Goal: Check status: Check status

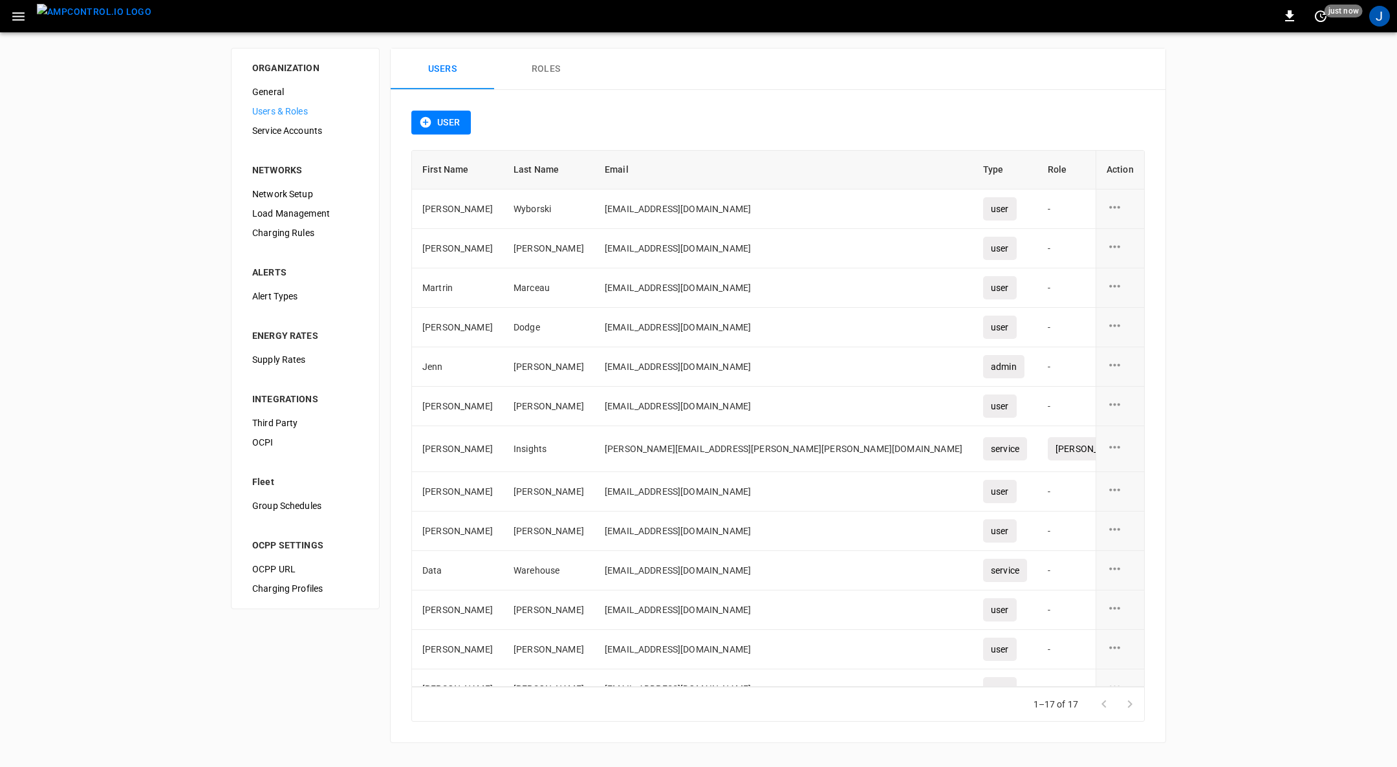
click at [98, 16] on img "menu" at bounding box center [94, 12] width 114 height 16
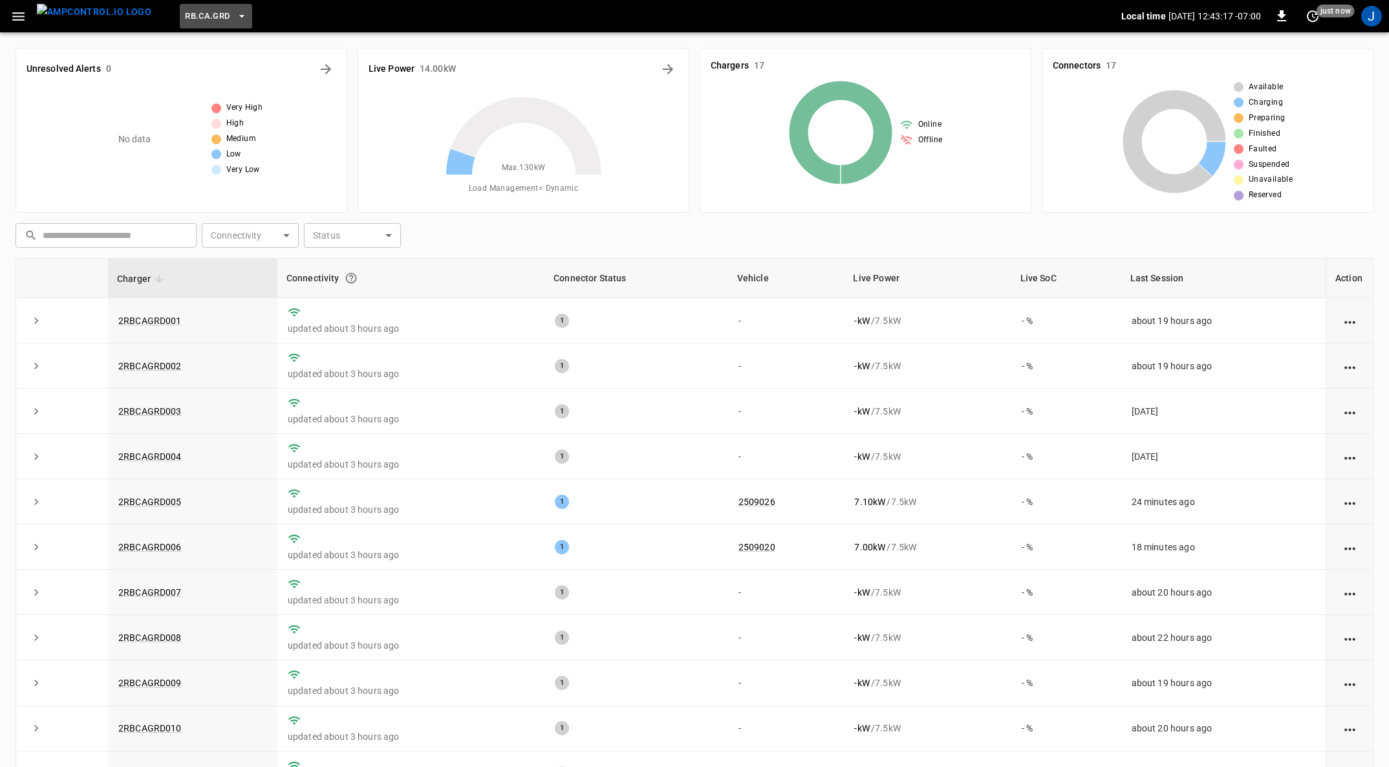
click at [188, 18] on span "RB.CA.GRD" at bounding box center [207, 16] width 45 height 15
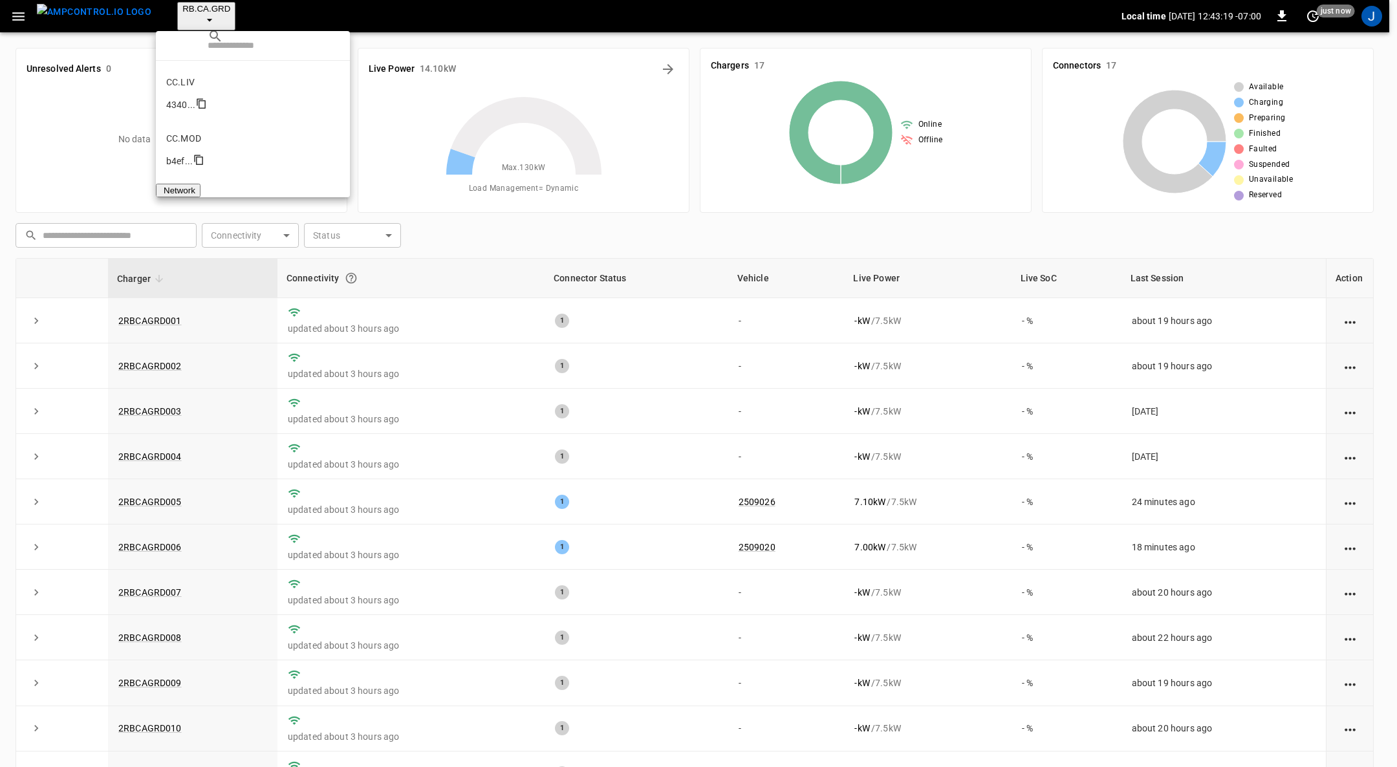
scroll to position [611, 0]
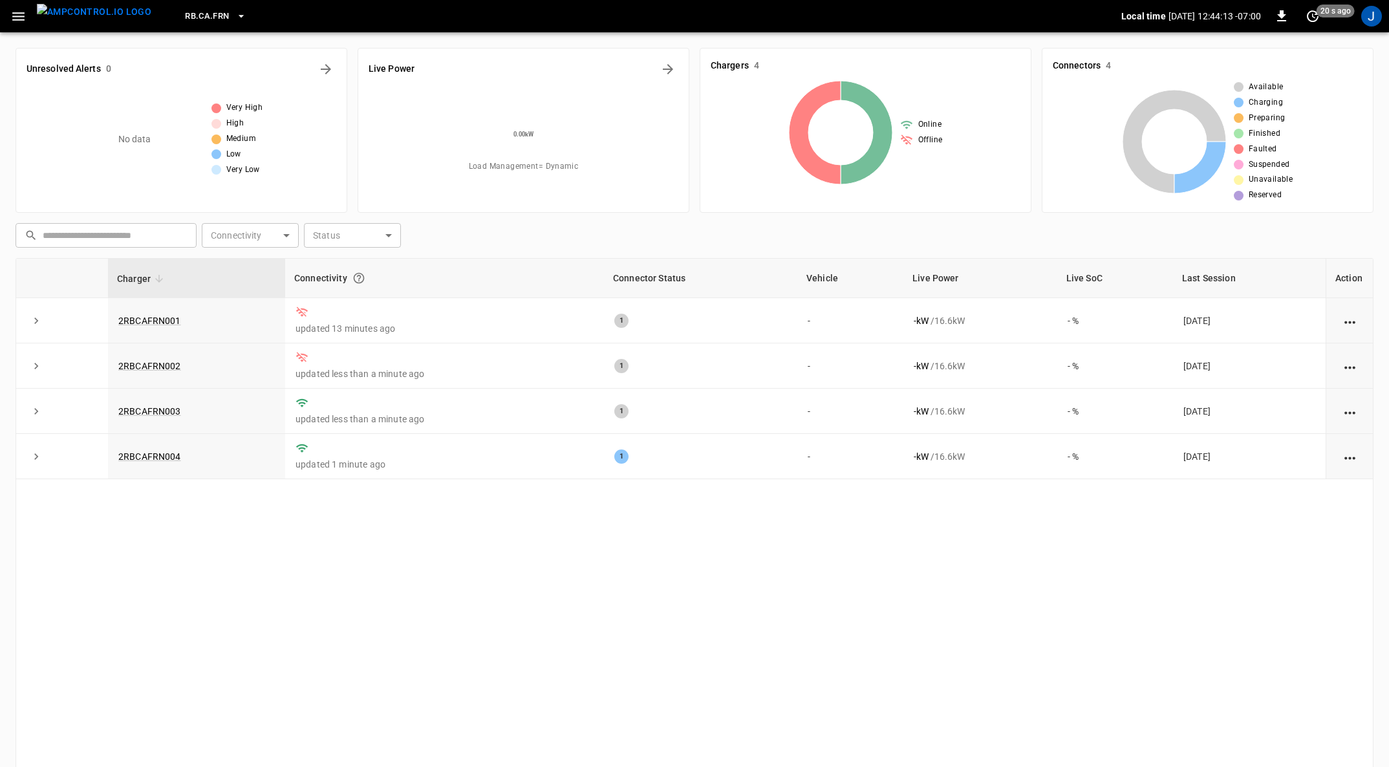
click at [159, 453] on link "2RBCAFRN004" at bounding box center [149, 456] width 63 height 10
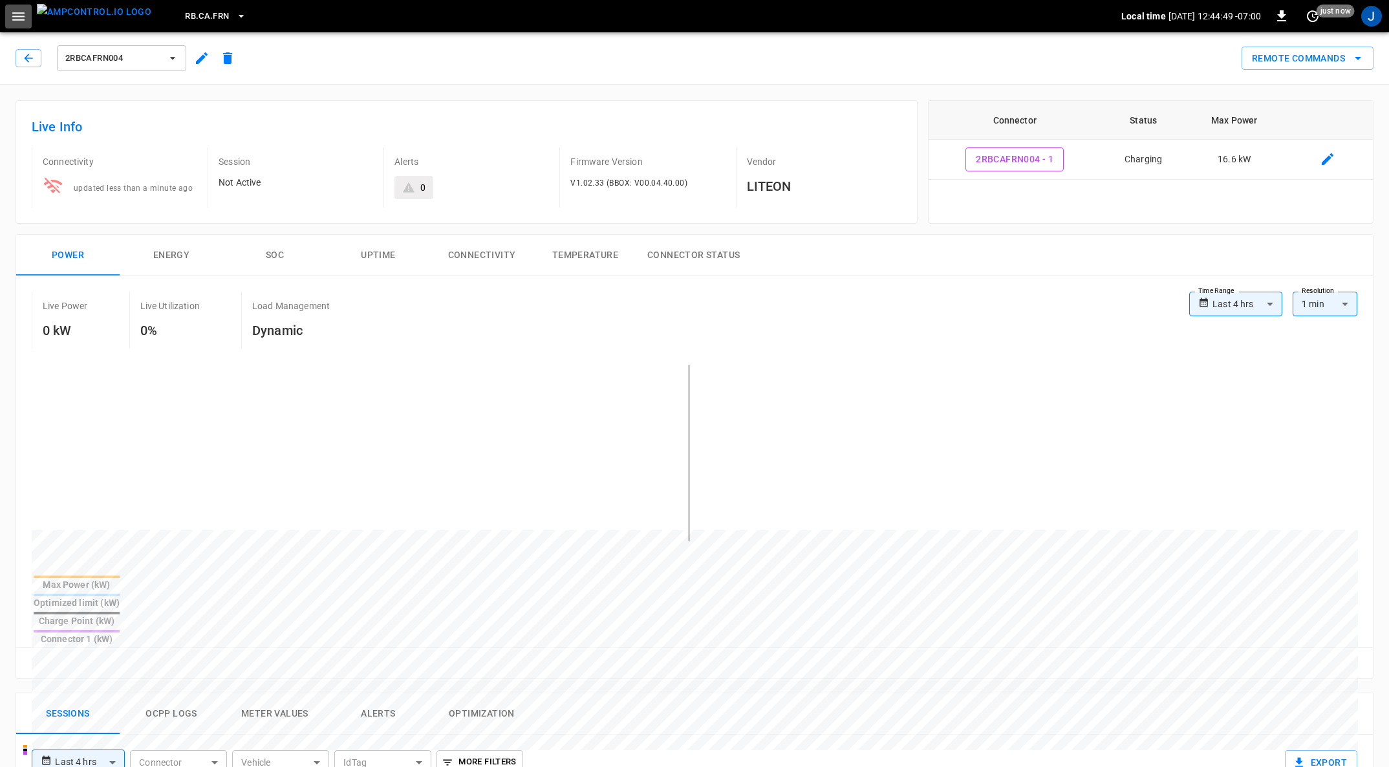
click at [24, 17] on icon "button" at bounding box center [18, 16] width 16 height 16
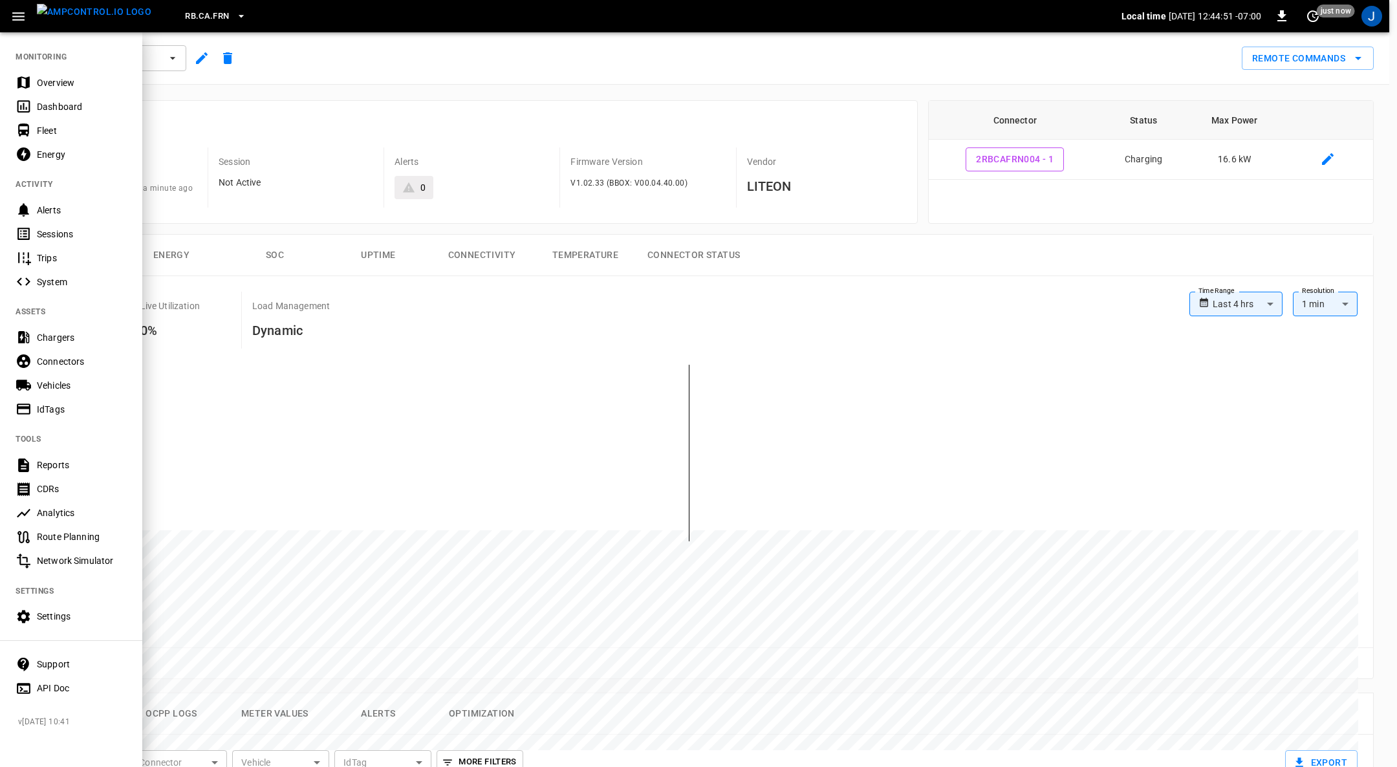
click at [48, 613] on div "Settings" at bounding box center [82, 616] width 90 height 13
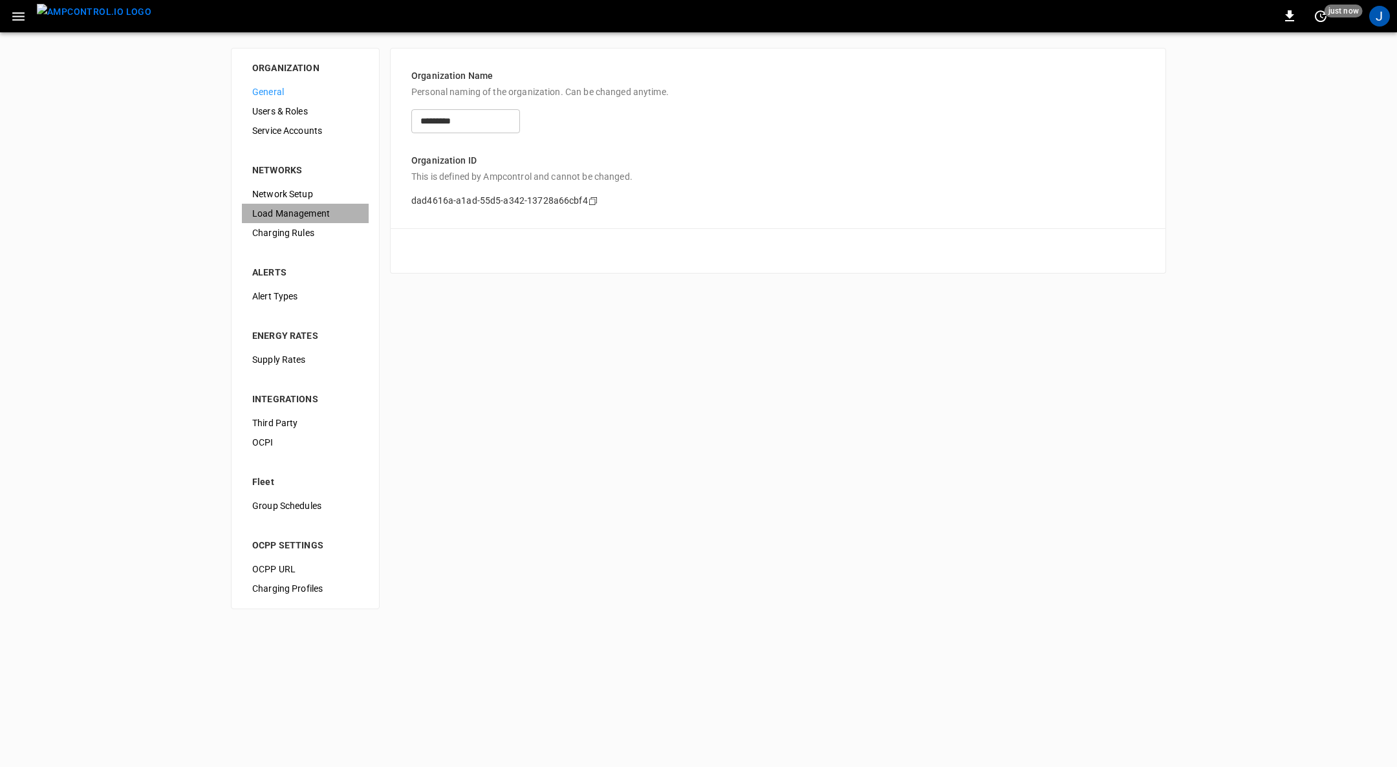
click at [305, 213] on span "Load Management" at bounding box center [305, 214] width 106 height 14
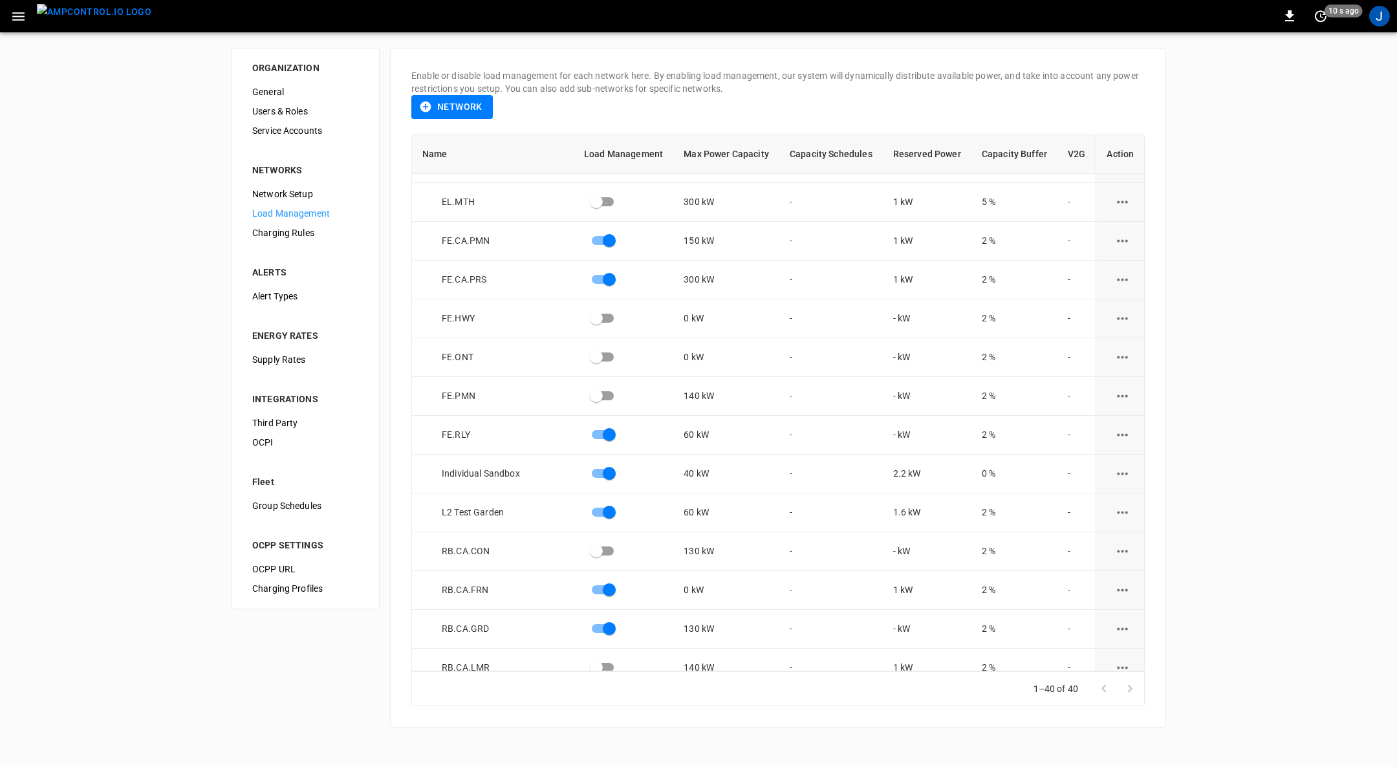
scroll to position [1054, 0]
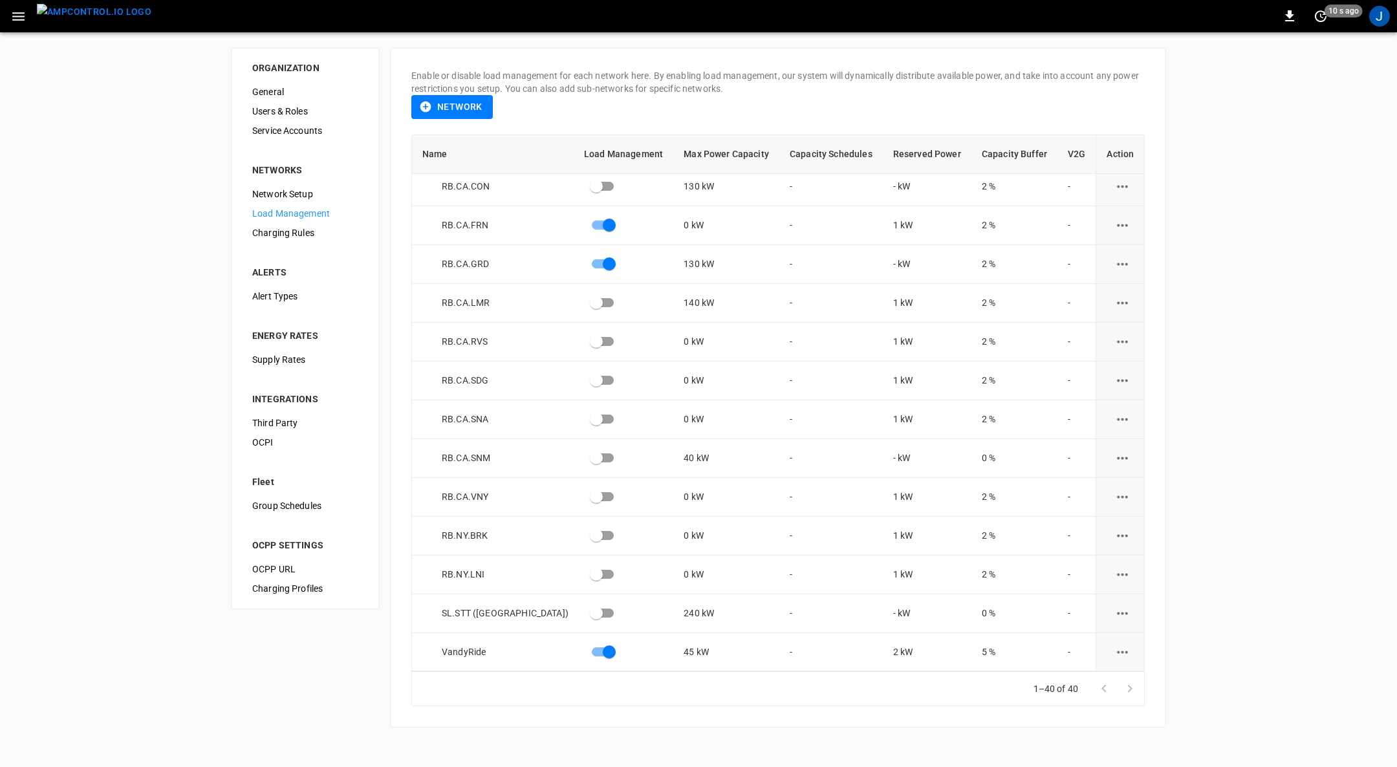
click at [1117, 233] on icon "load management options" at bounding box center [1122, 225] width 16 height 16
click at [1119, 265] on li "Edit" at bounding box center [1145, 271] width 92 height 21
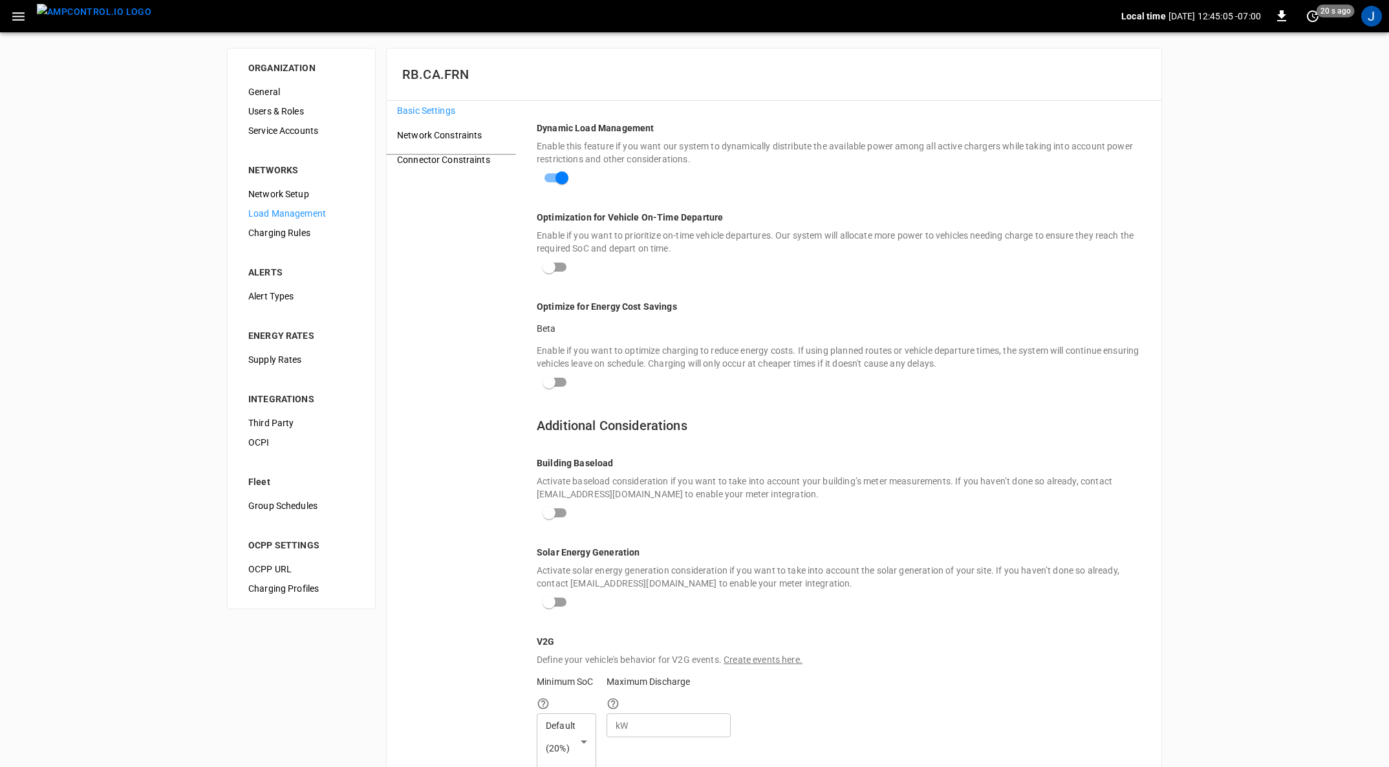
click at [454, 142] on span "Network Constraints" at bounding box center [451, 136] width 109 height 14
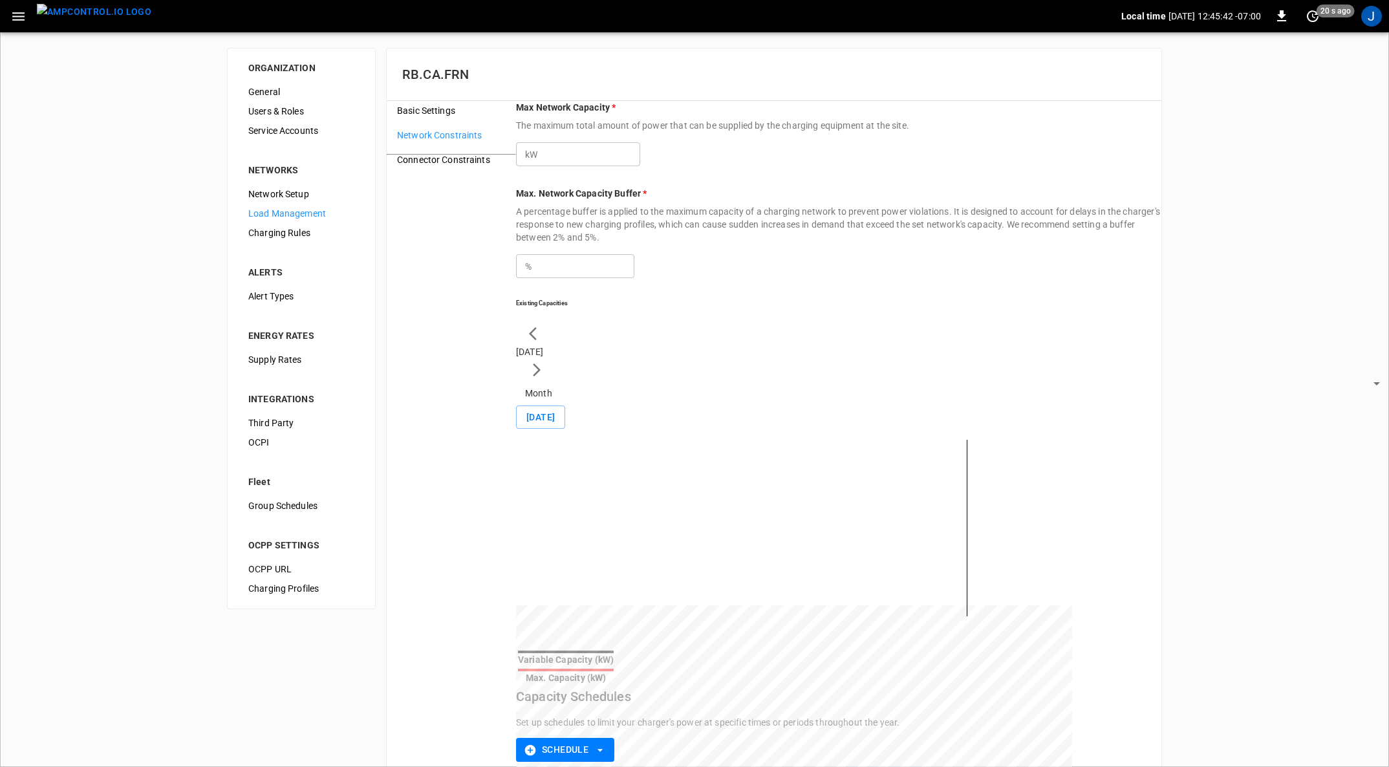
click at [93, 6] on img "menu" at bounding box center [94, 12] width 114 height 16
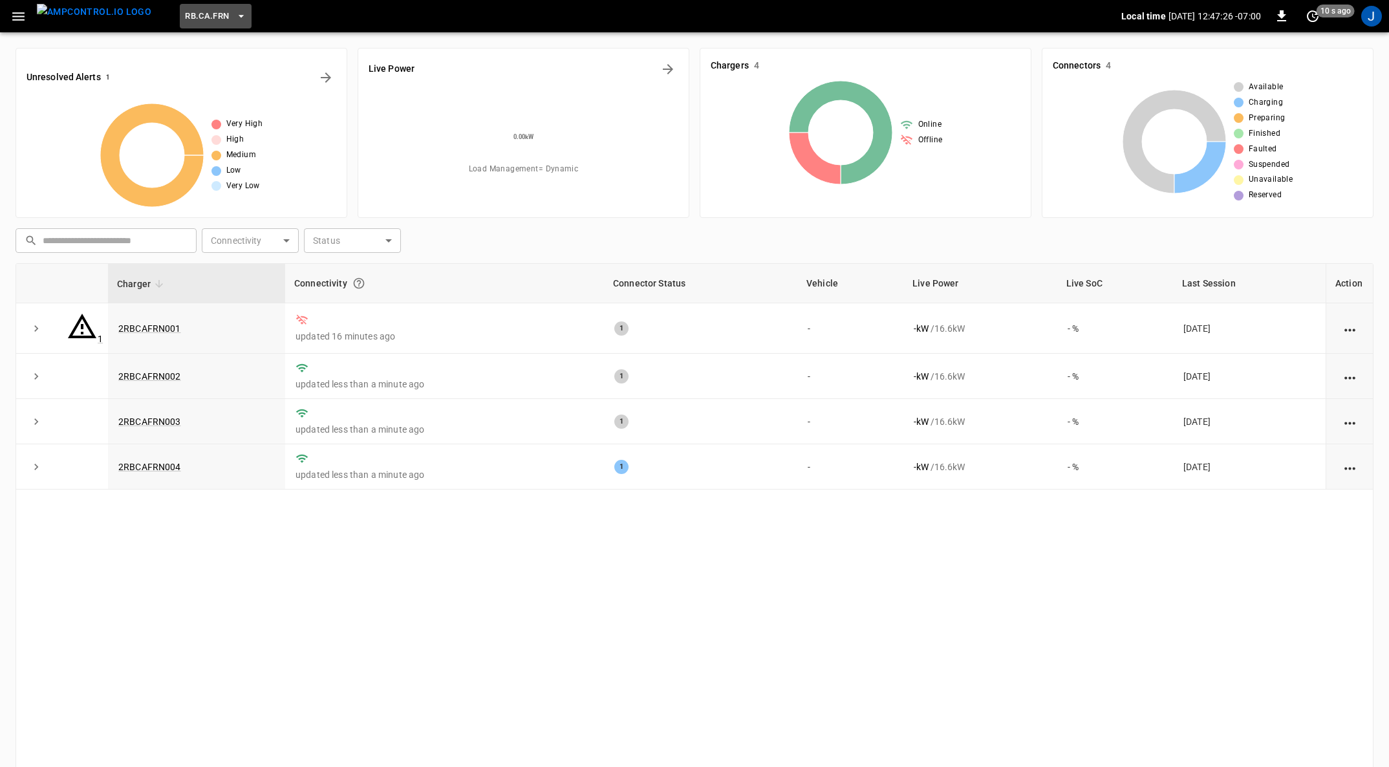
click at [238, 16] on icon "button" at bounding box center [240, 16] width 5 height 3
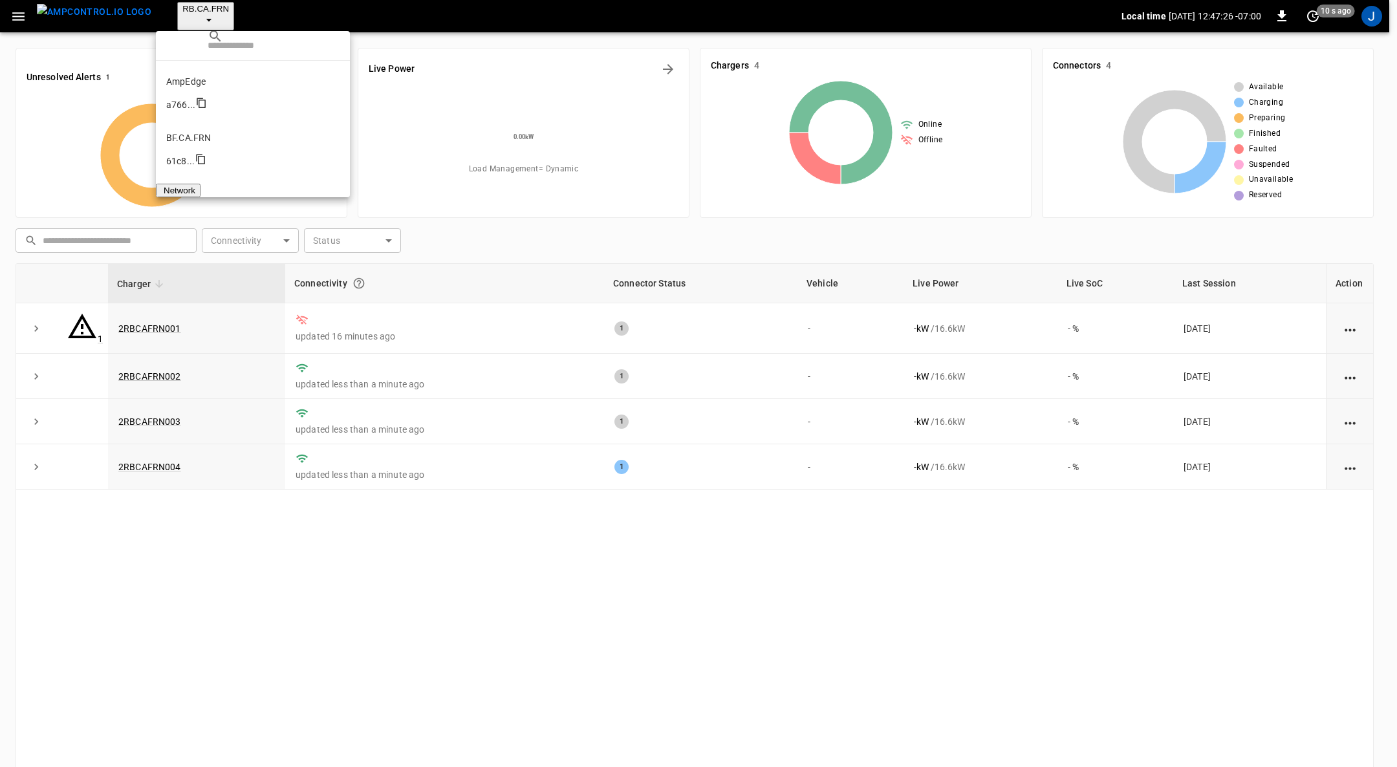
scroll to position [684, 0]
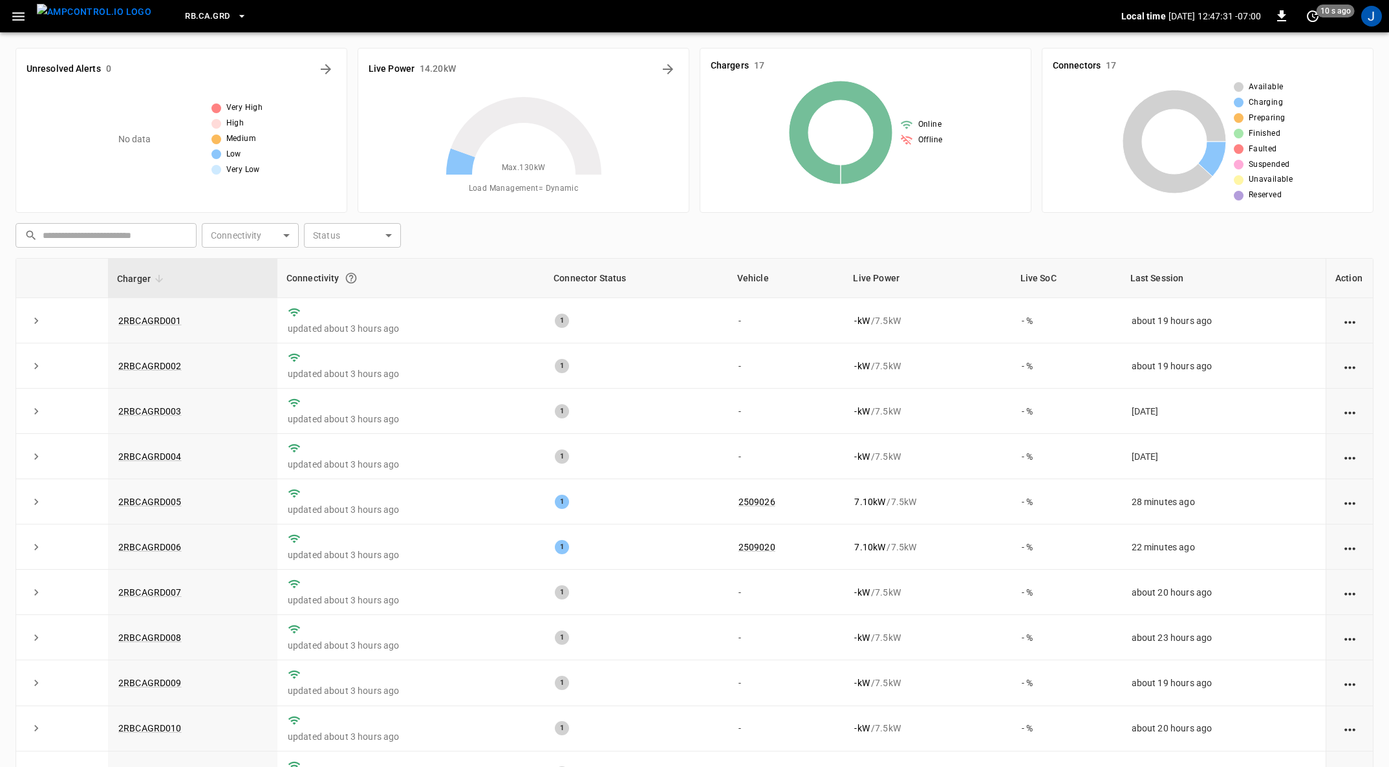
click at [17, 17] on icon "button" at bounding box center [18, 16] width 16 height 16
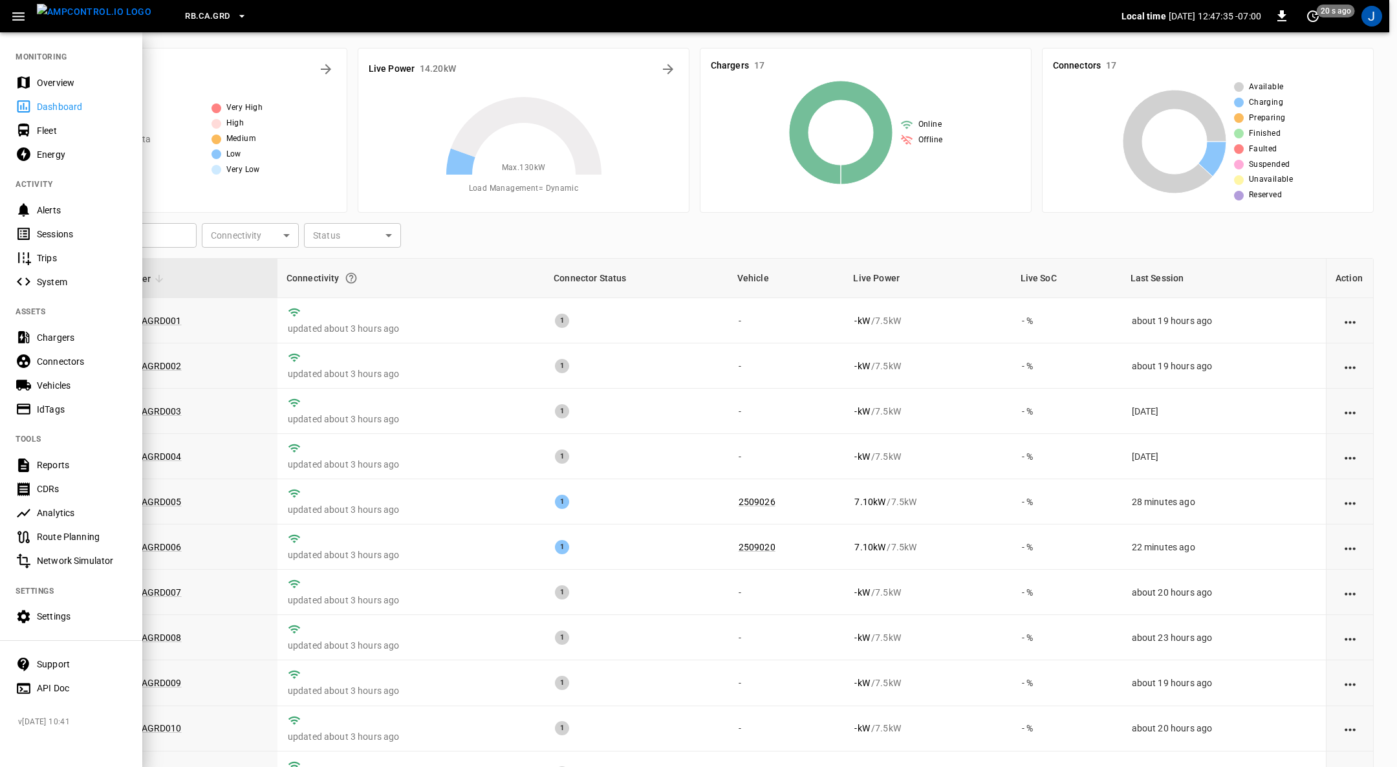
drag, startPoint x: 43, startPoint y: 126, endPoint x: 49, endPoint y: 150, distance: 24.6
click at [43, 126] on div "Fleet" at bounding box center [82, 130] width 90 height 13
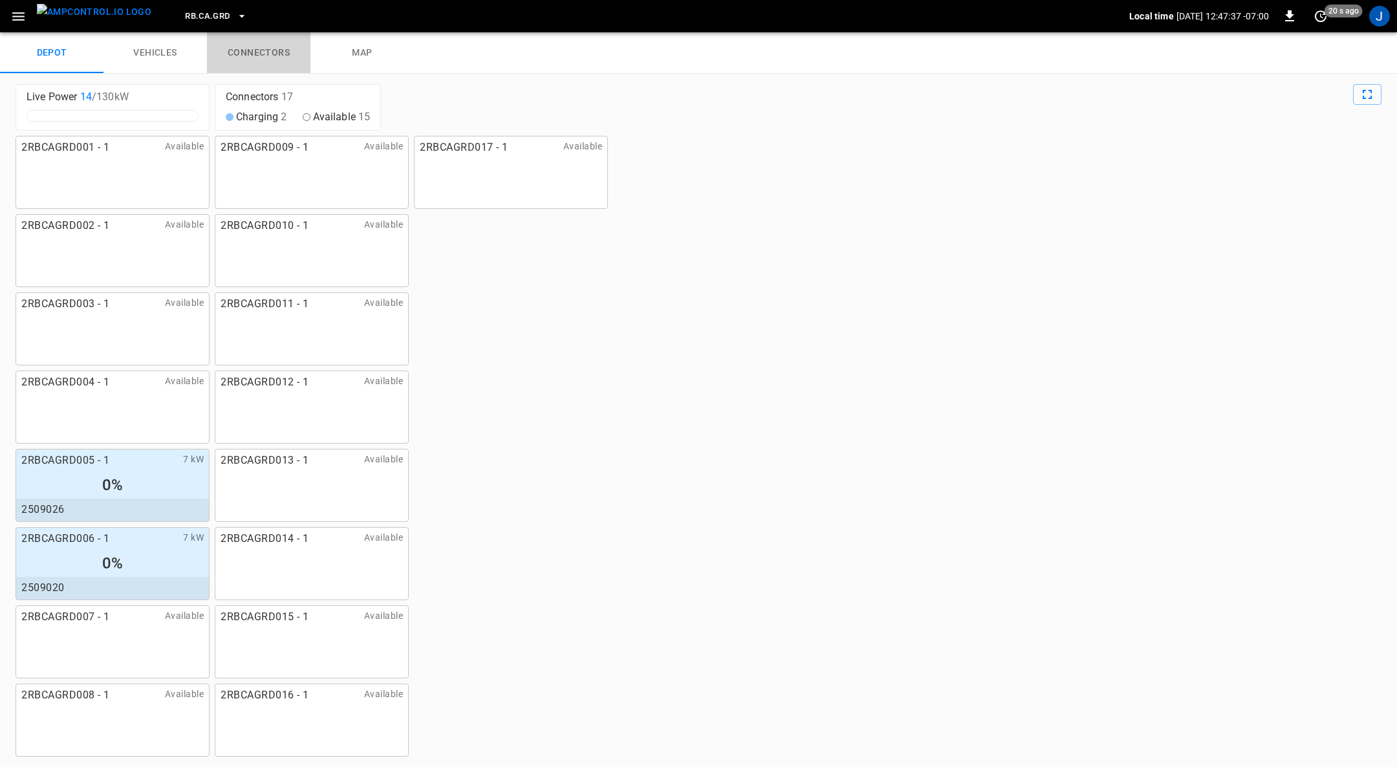
click at [274, 46] on link "connectors" at bounding box center [258, 52] width 103 height 41
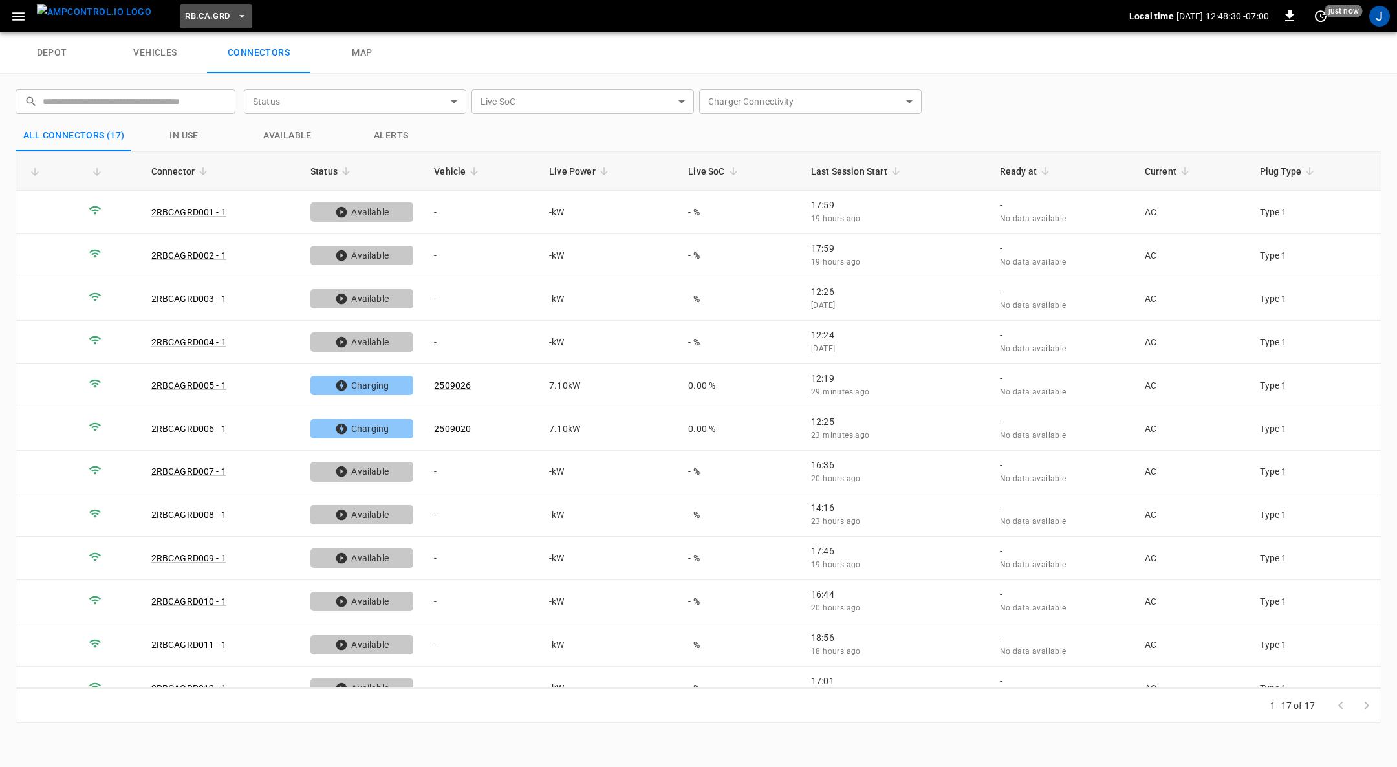
click at [239, 16] on icon "button" at bounding box center [241, 16] width 5 height 3
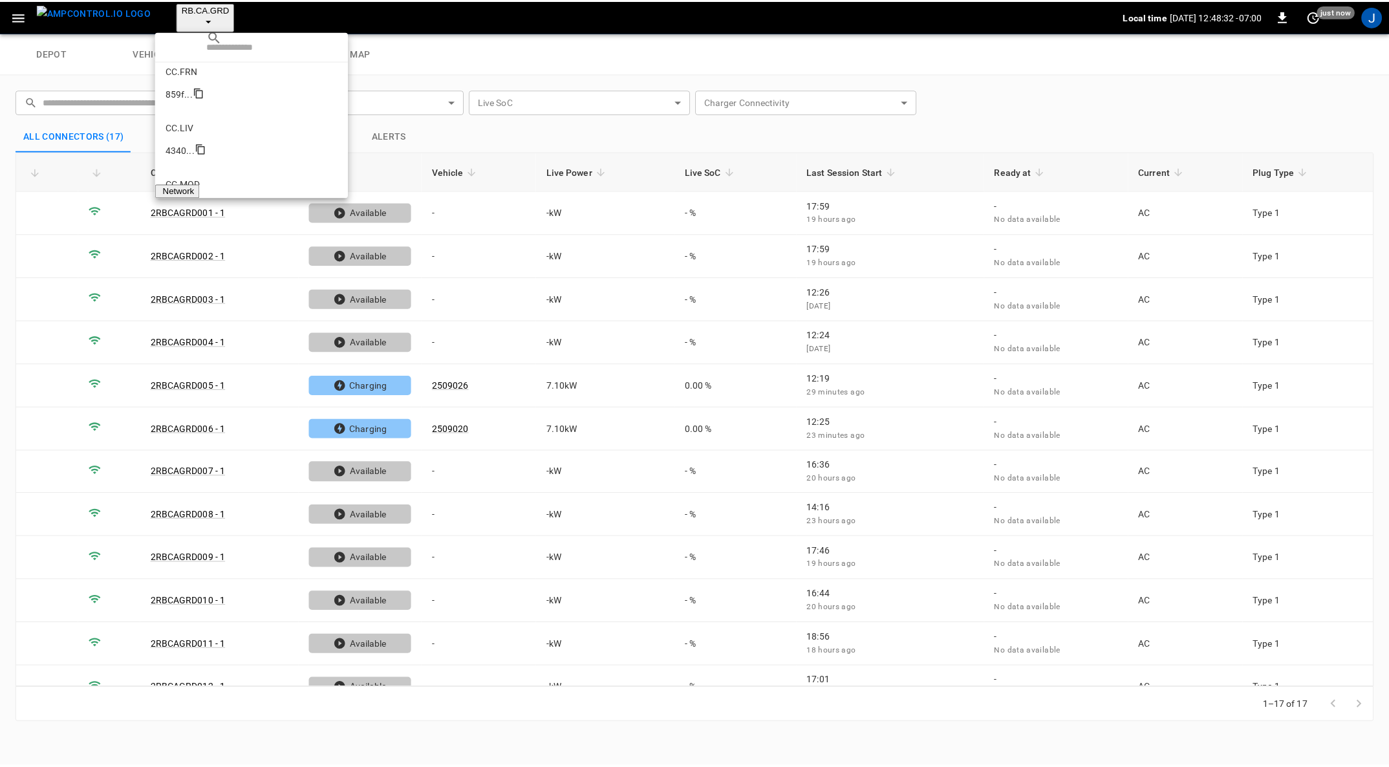
scroll to position [611, 0]
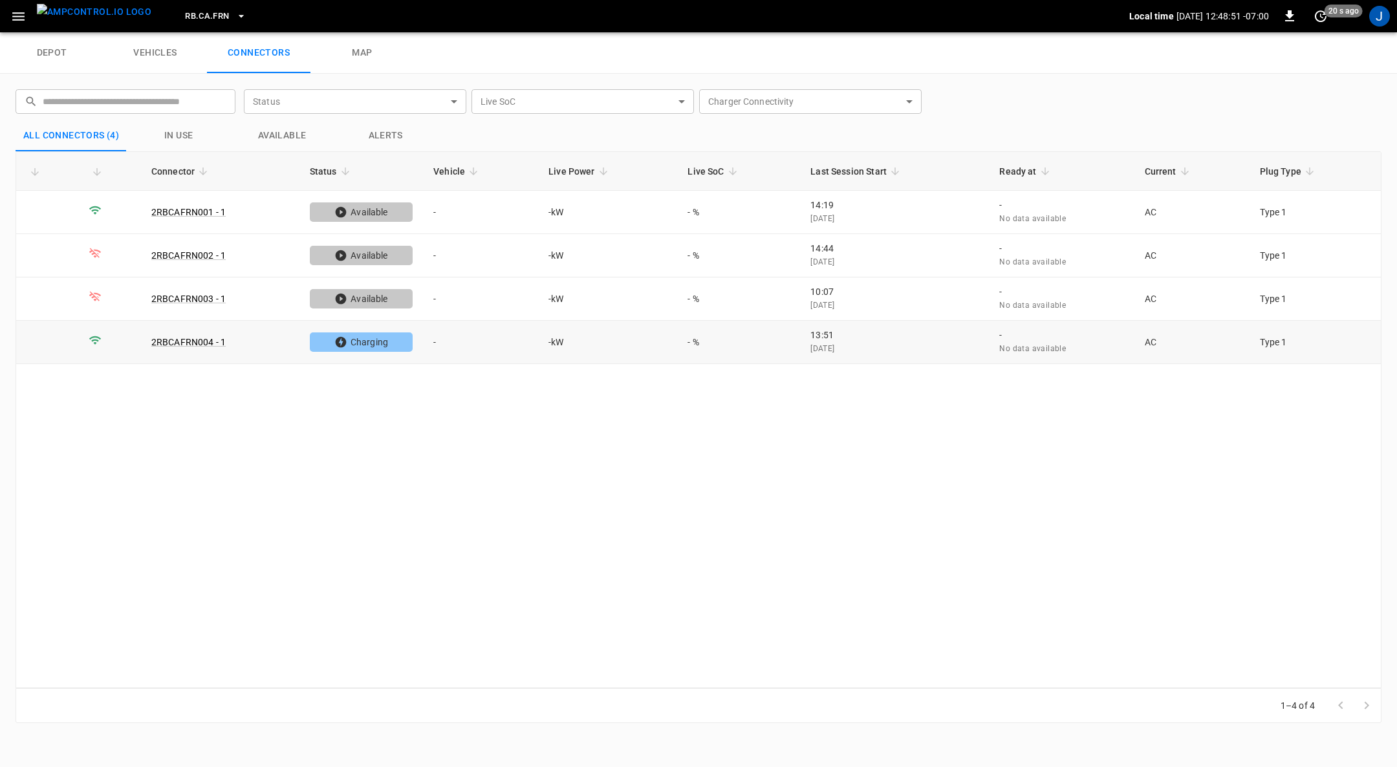
click at [186, 338] on link "2RBCAFRN004 - 1" at bounding box center [188, 342] width 74 height 10
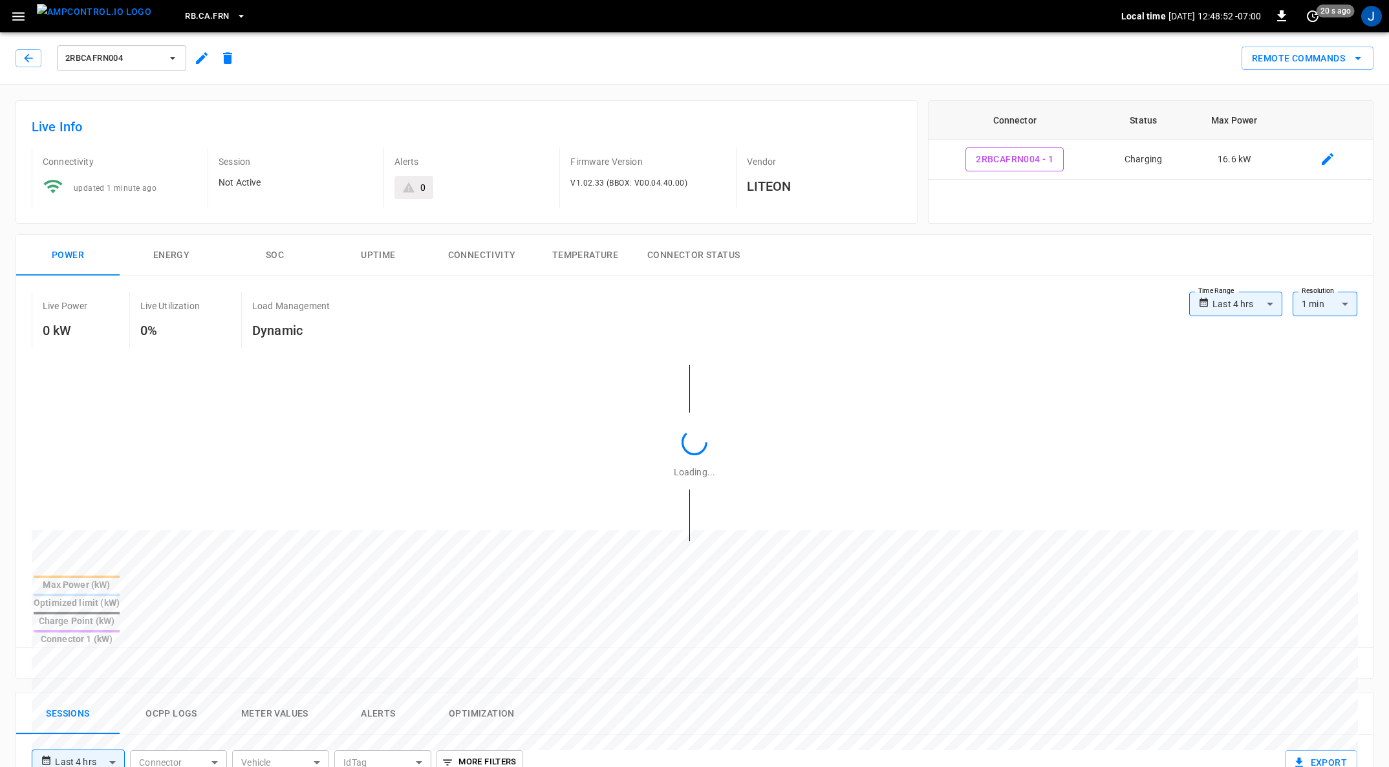
type input "**********"
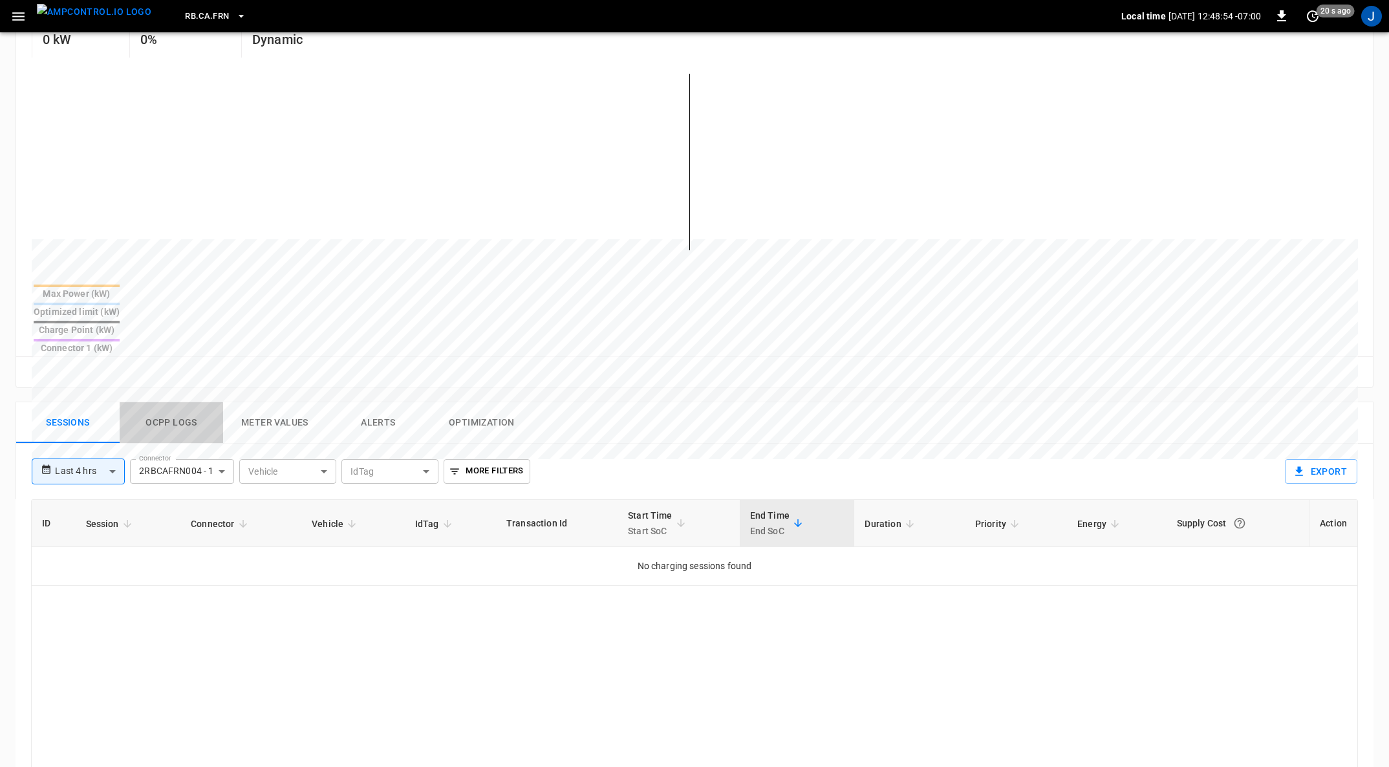
click at [181, 402] on button "Ocpp logs" at bounding box center [171, 422] width 103 height 41
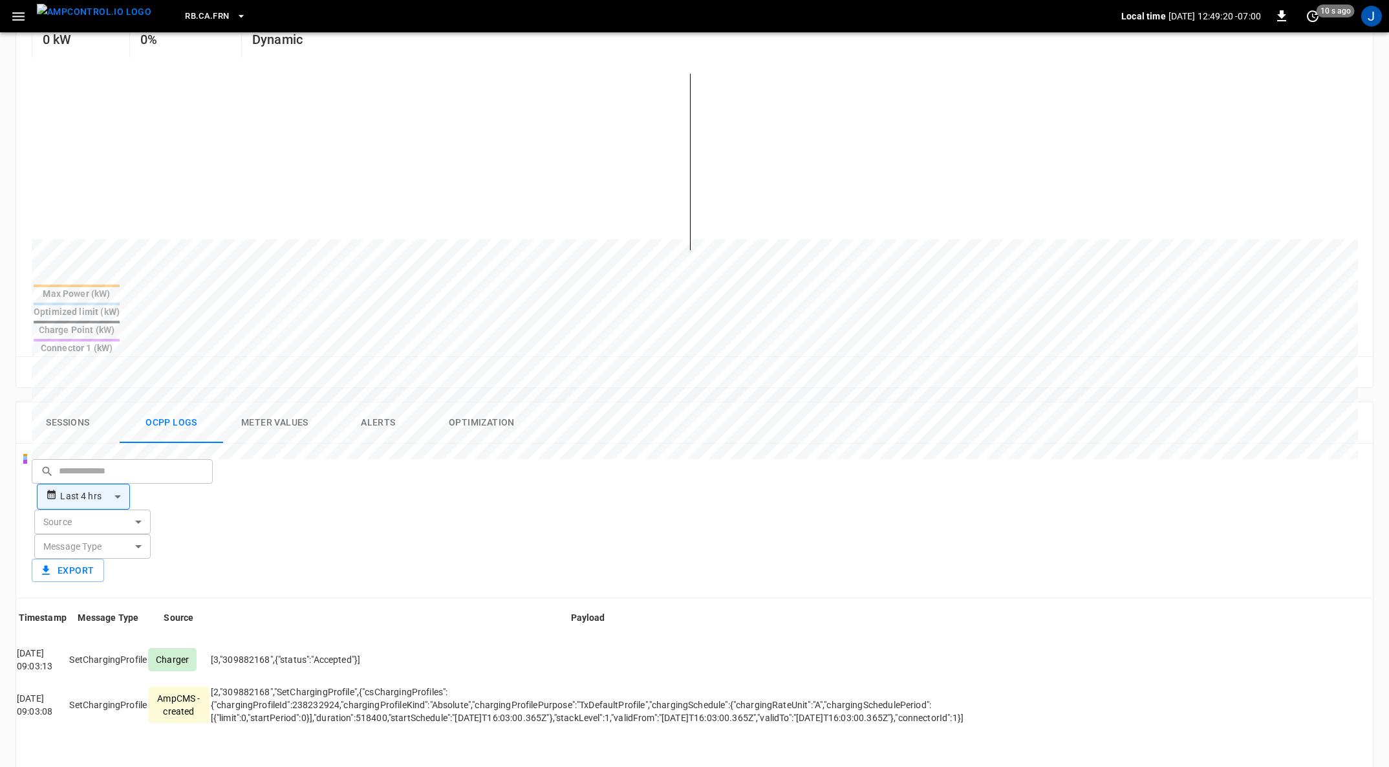
click at [101, 16] on img "menu" at bounding box center [94, 12] width 114 height 16
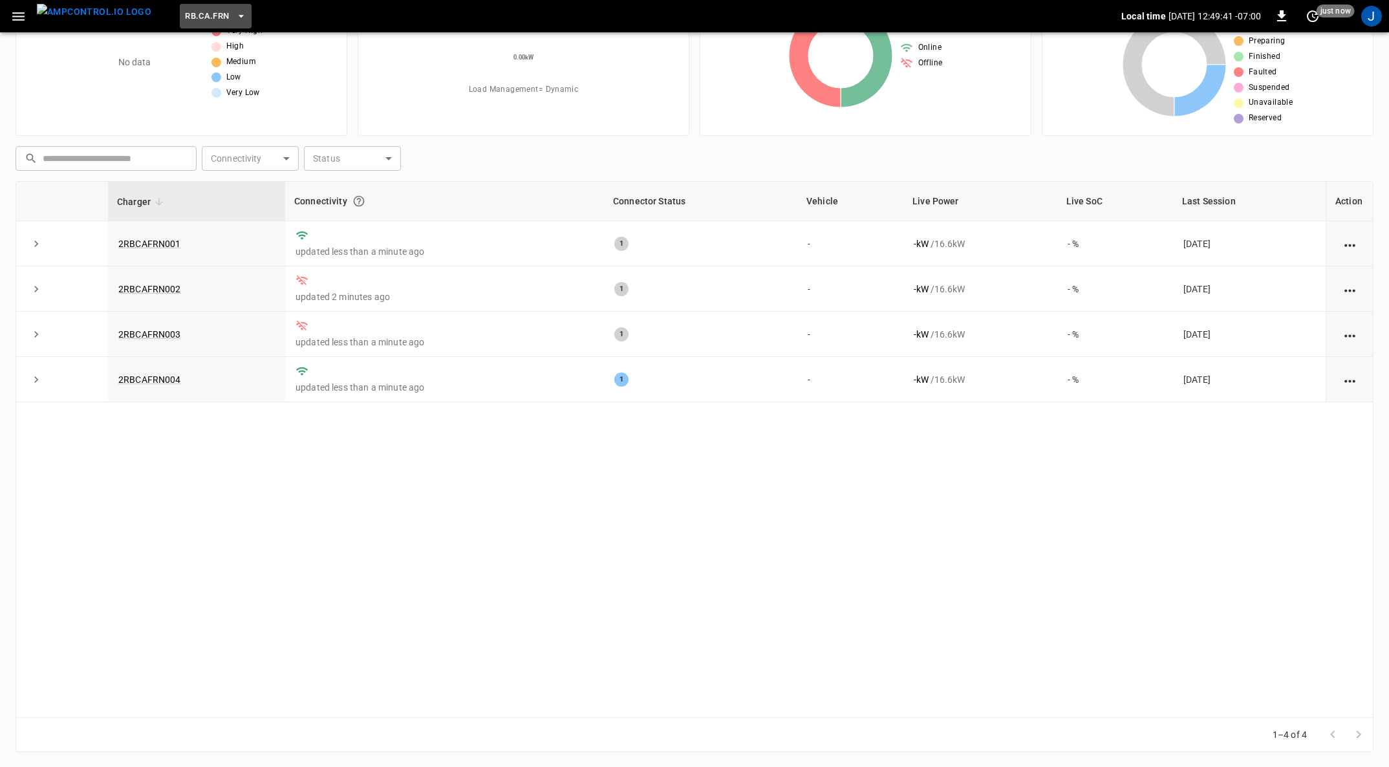
click at [235, 12] on icon "button" at bounding box center [241, 16] width 13 height 13
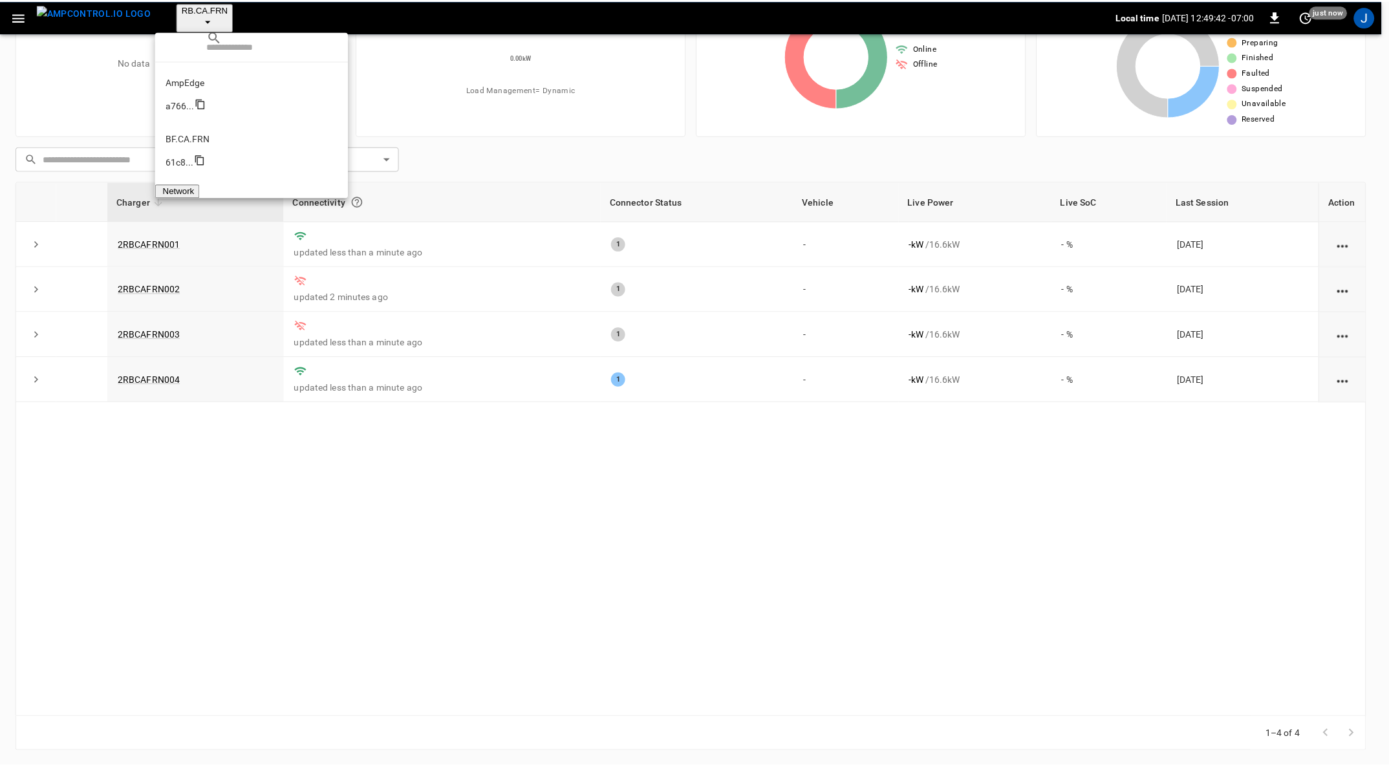
scroll to position [684, 0]
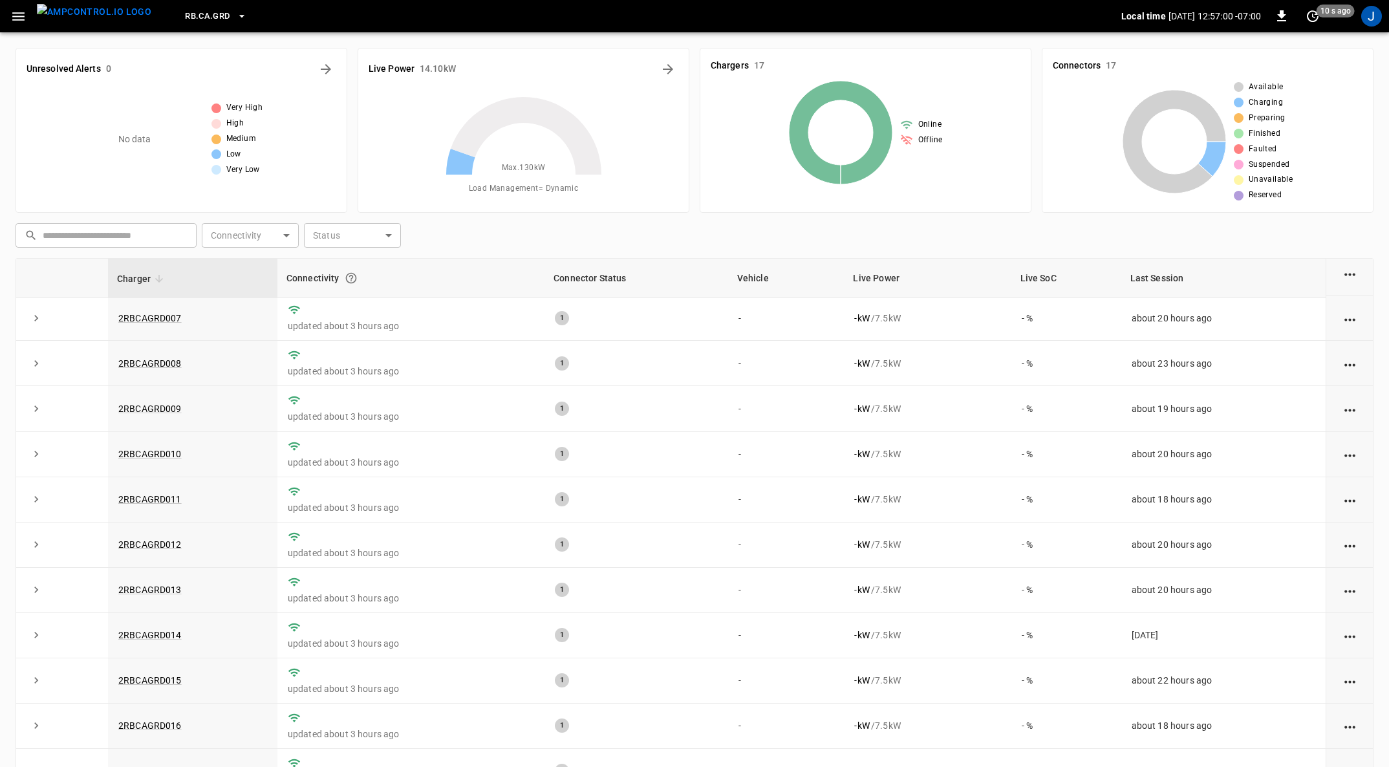
scroll to position [0, 0]
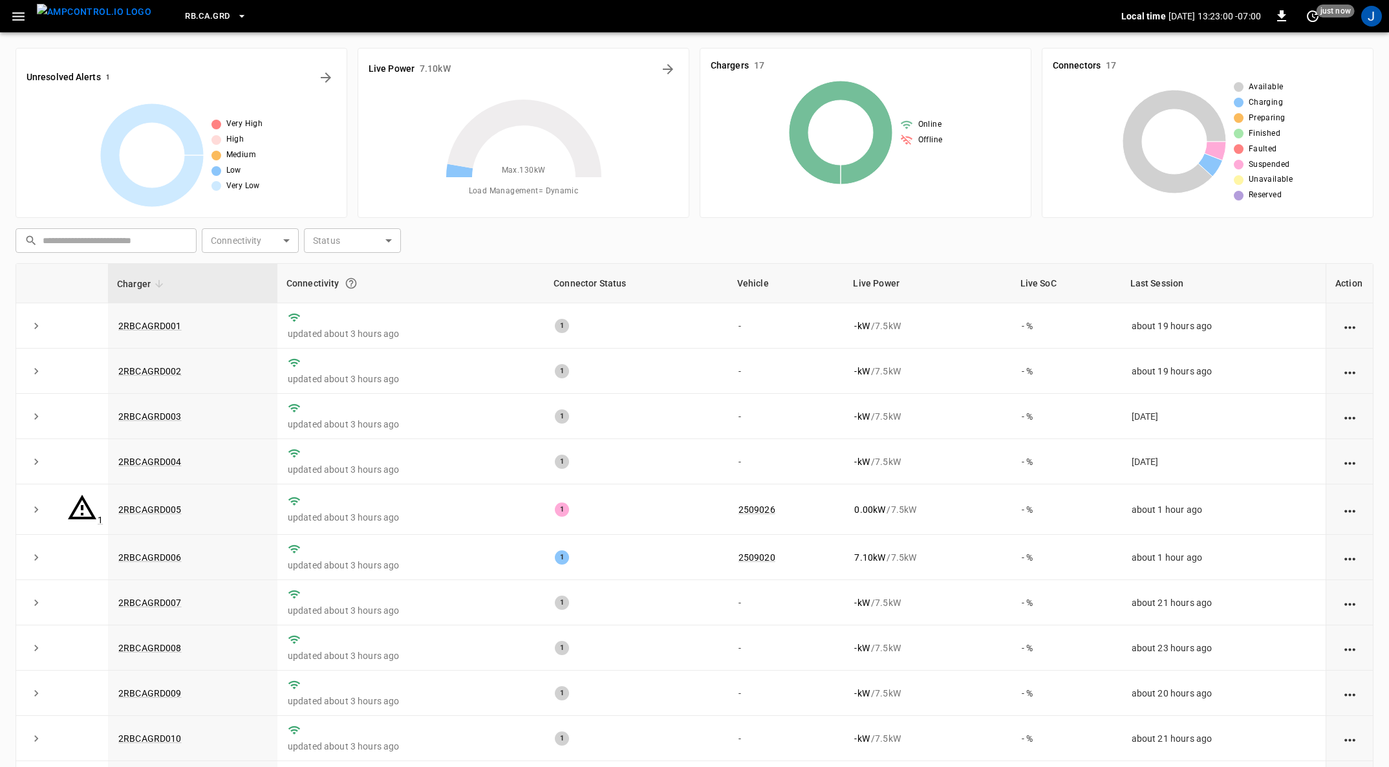
click at [83, 506] on icon at bounding box center [82, 507] width 31 height 31
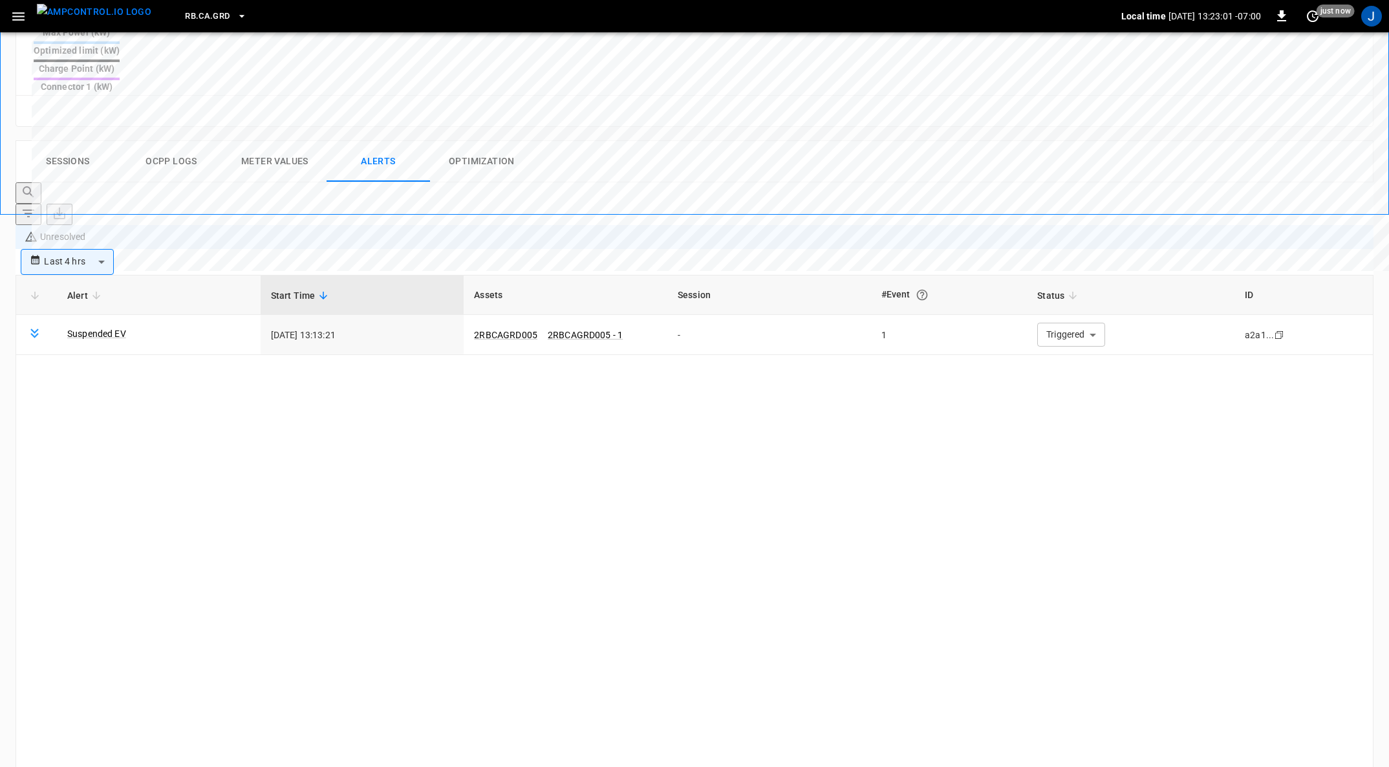
scroll to position [554, 0]
